Goal: Information Seeking & Learning: Learn about a topic

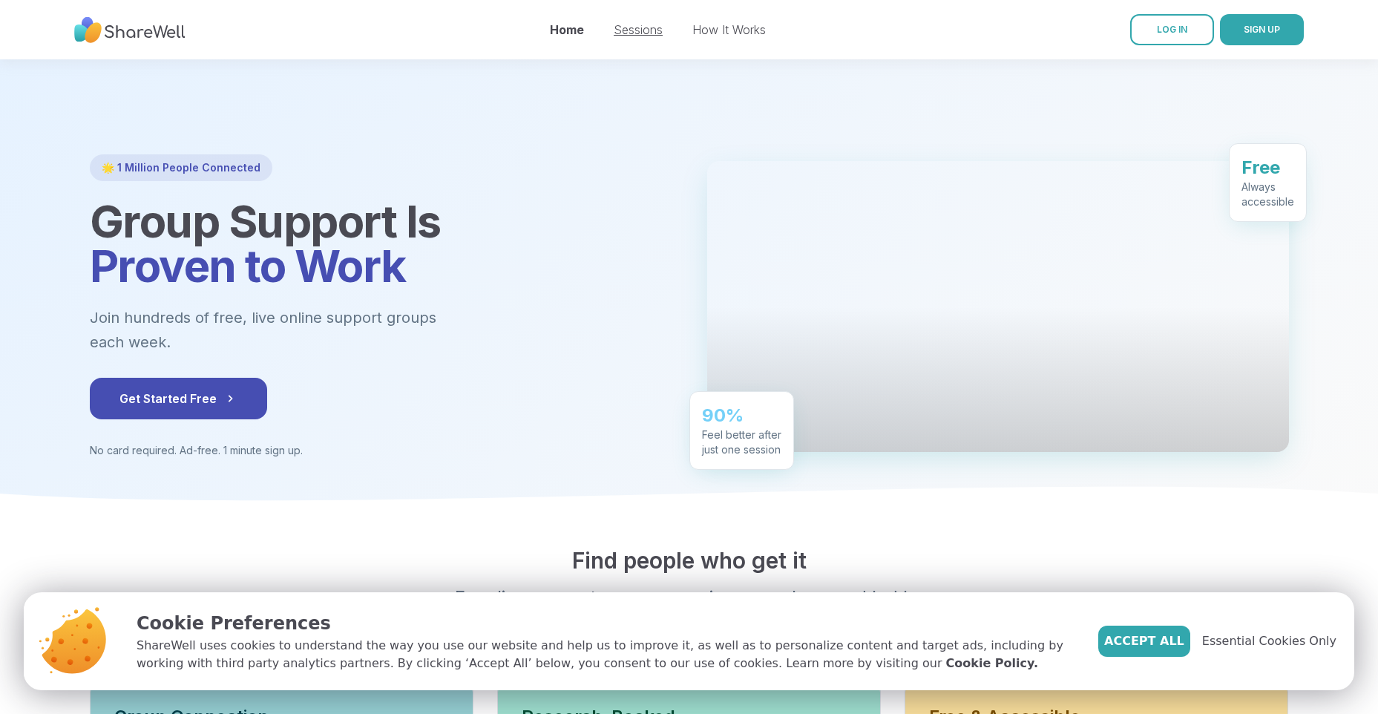
click at [631, 33] on link "Sessions" at bounding box center [638, 29] width 49 height 15
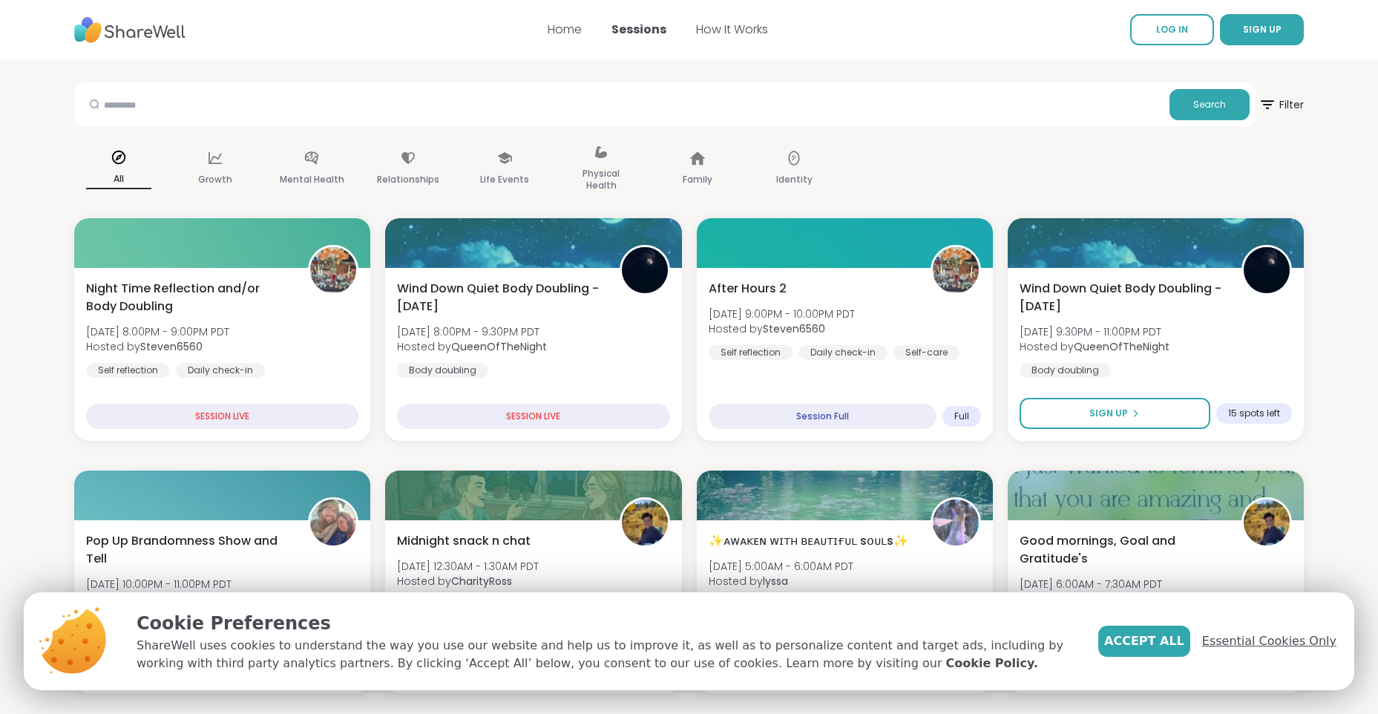
click at [1267, 646] on span "Essential Cookies Only" at bounding box center [1269, 641] width 134 height 18
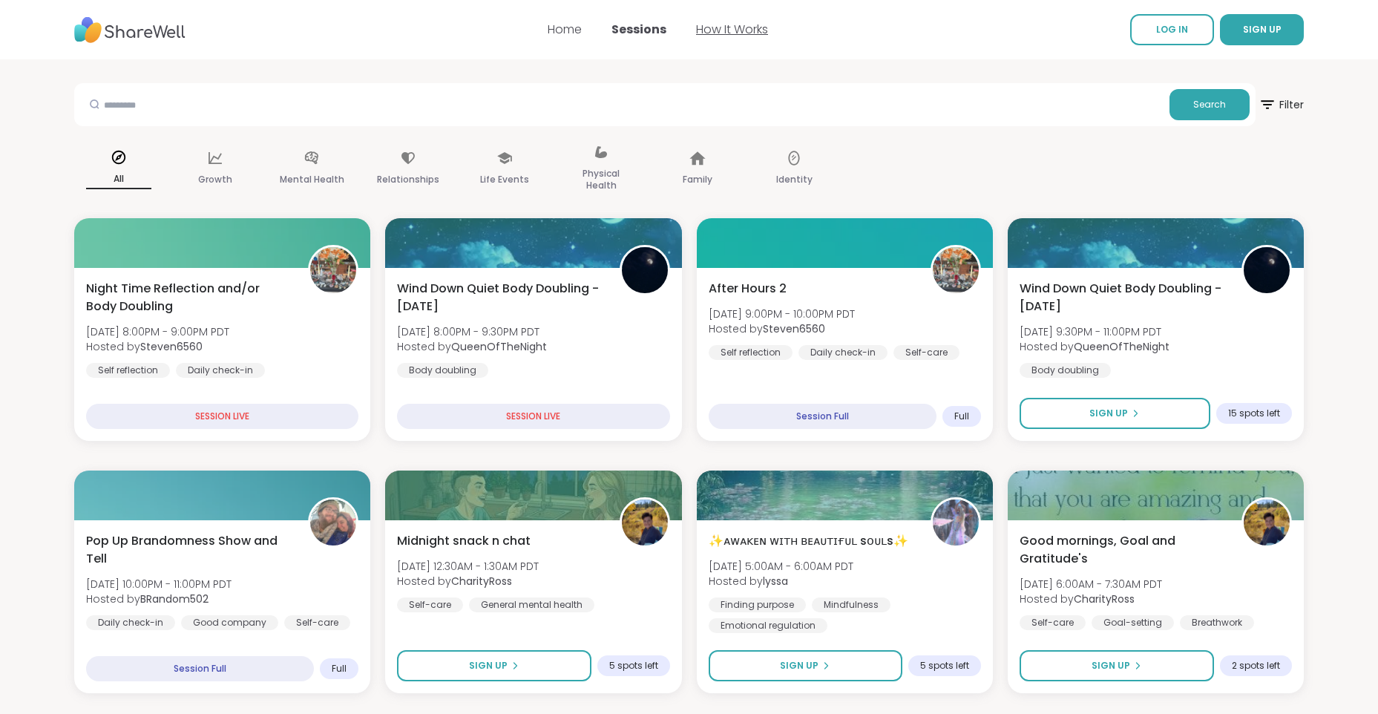
click at [739, 26] on link "How It Works" at bounding box center [732, 29] width 72 height 17
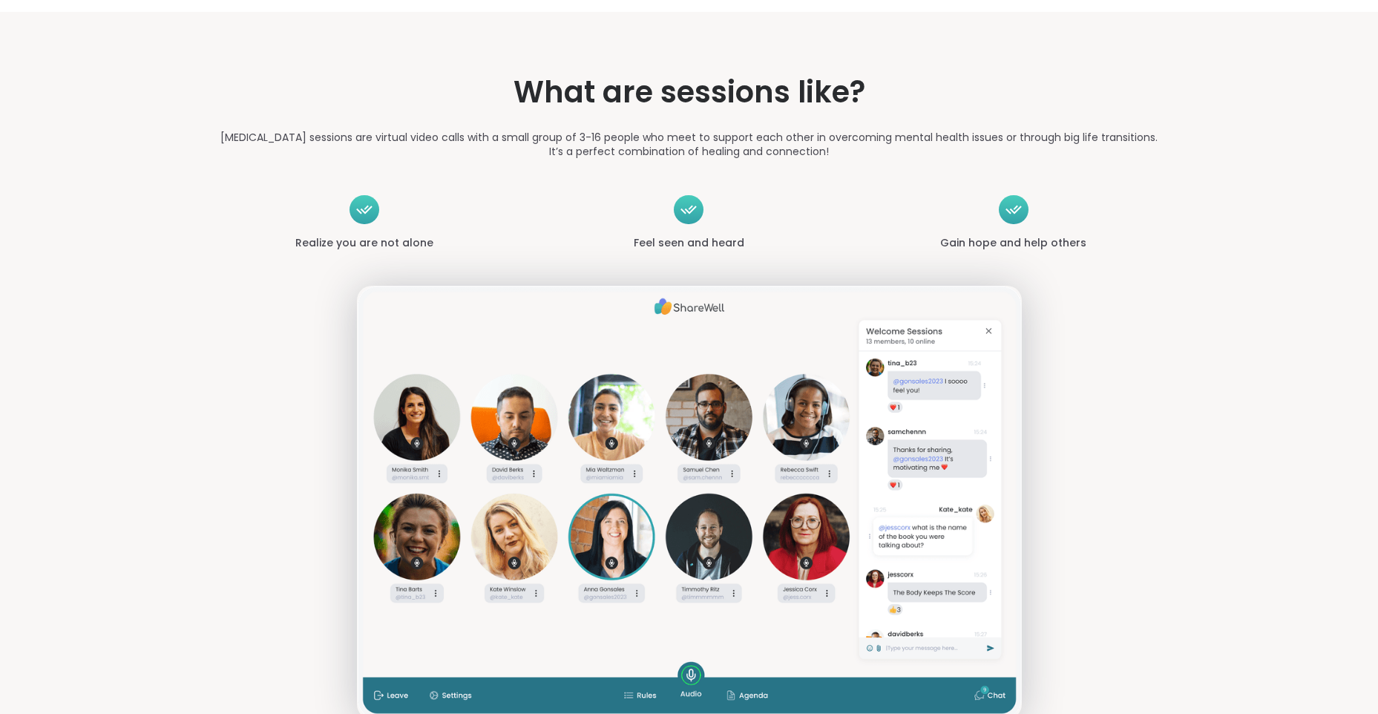
scroll to position [2078, 0]
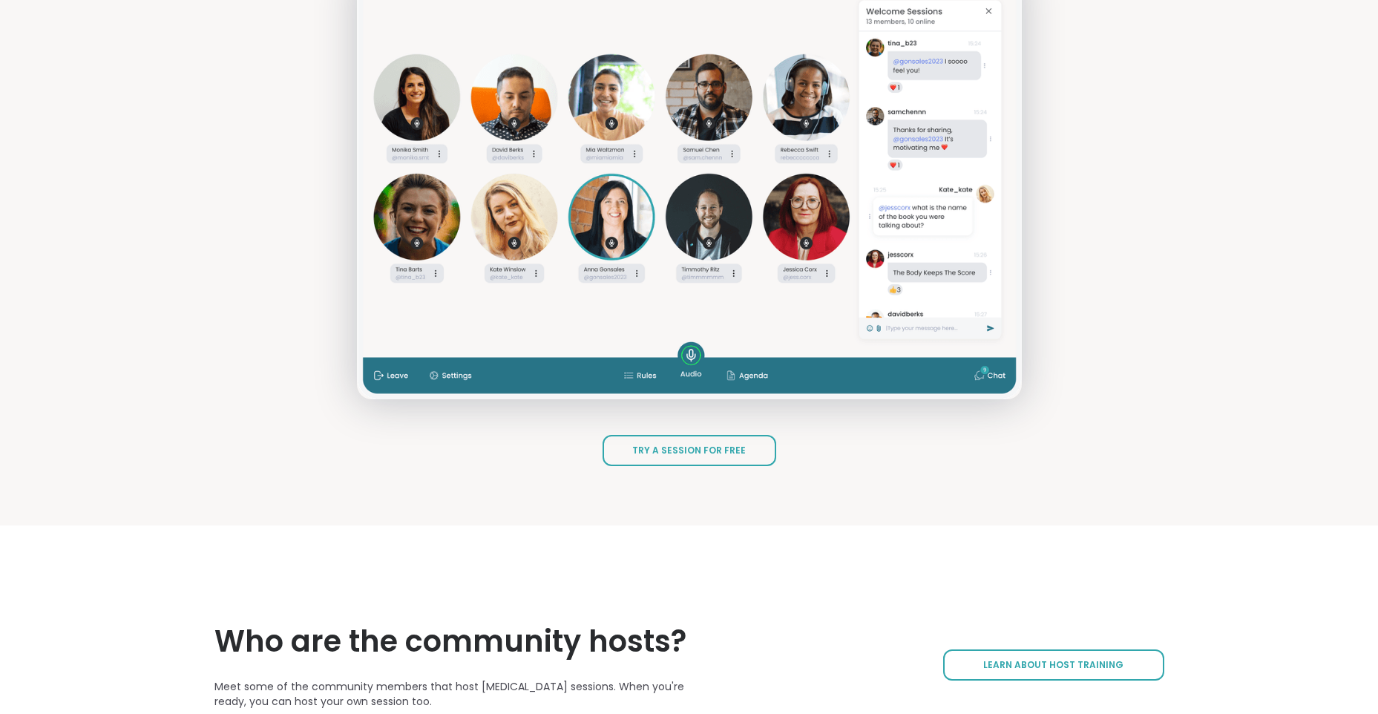
scroll to position [2003, 0]
